Goal: Task Accomplishment & Management: Use online tool/utility

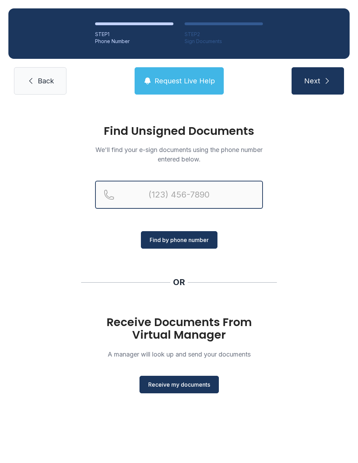
click at [139, 197] on input "Reservation phone number" at bounding box center [179, 195] width 168 height 28
type input "[PHONE_NUMBER]"
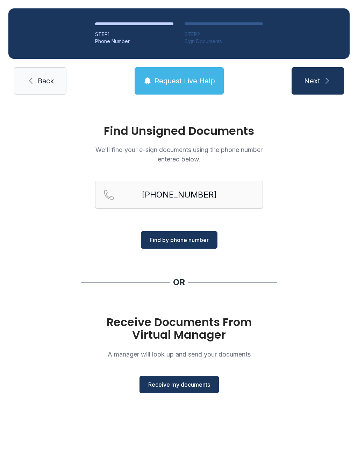
click at [168, 237] on span "Find by phone number" at bounding box center [179, 240] width 59 height 8
click at [183, 386] on span "Receive my documents" at bounding box center [179, 384] width 62 height 8
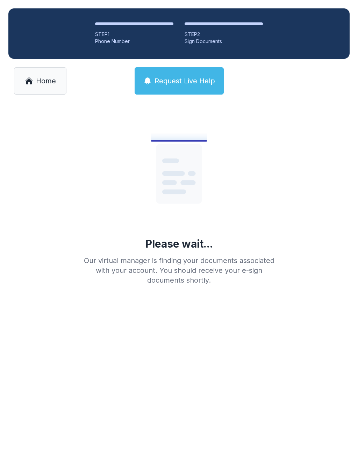
click at [37, 88] on link "Home" at bounding box center [40, 80] width 53 height 27
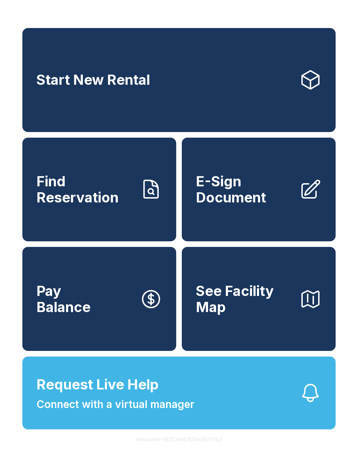
click at [241, 205] on span "E-Sign Document" at bounding box center [245, 189] width 98 height 32
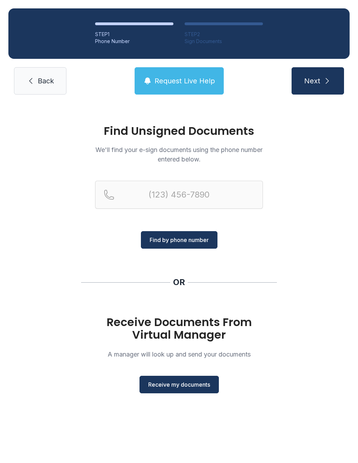
click at [170, 382] on span "Receive my documents" at bounding box center [179, 384] width 62 height 8
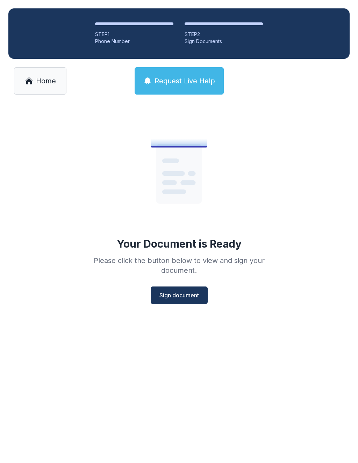
click at [177, 299] on span "Sign document" at bounding box center [180, 295] width 40 height 8
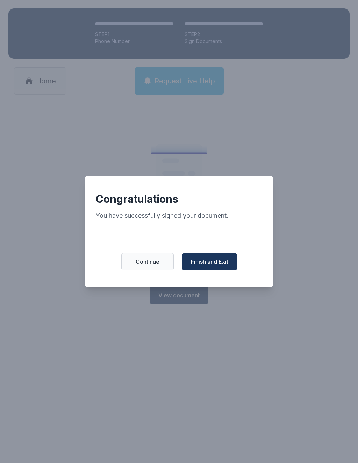
click at [209, 260] on button "Finish and Exit" at bounding box center [209, 262] width 55 height 18
